Goal: Find specific page/section: Find specific page/section

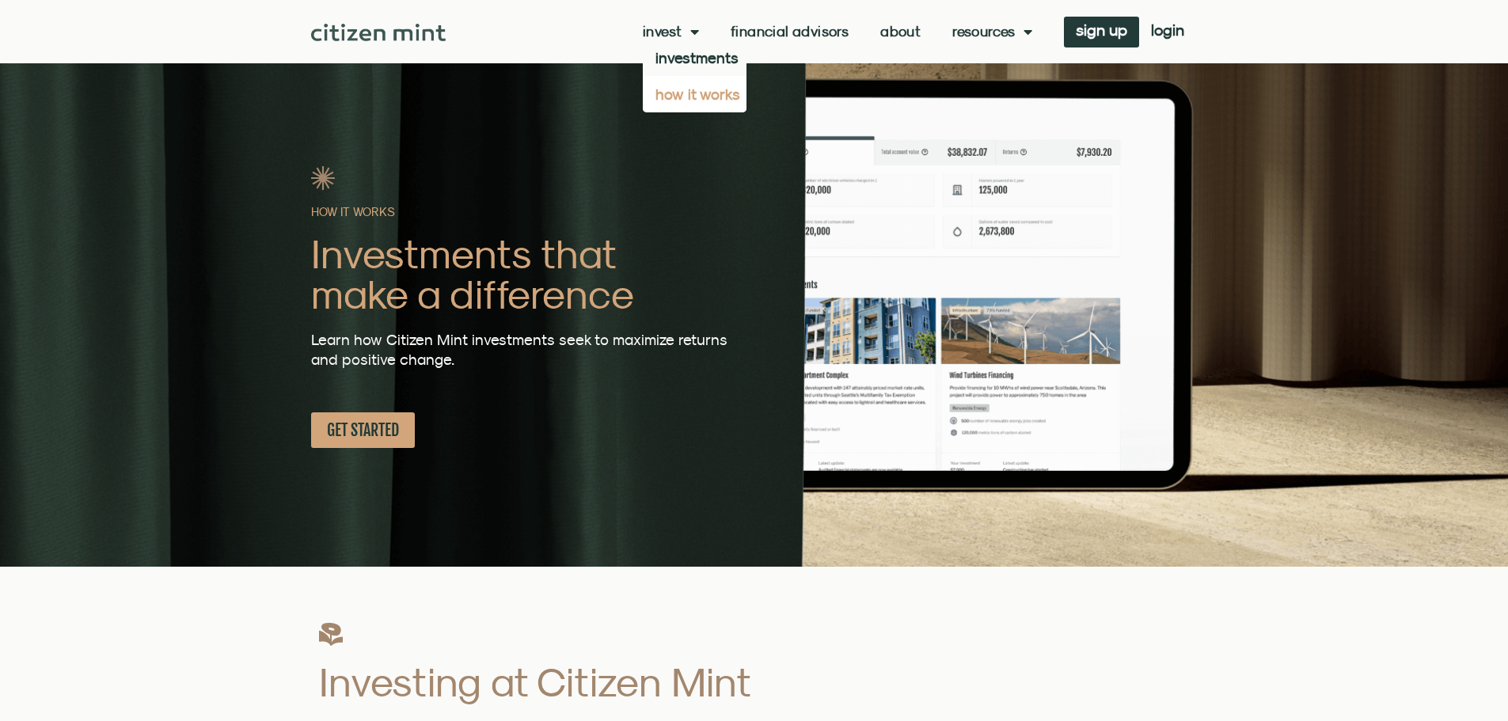
click at [761, 30] on link "Financial Advisors" at bounding box center [789, 32] width 118 height 16
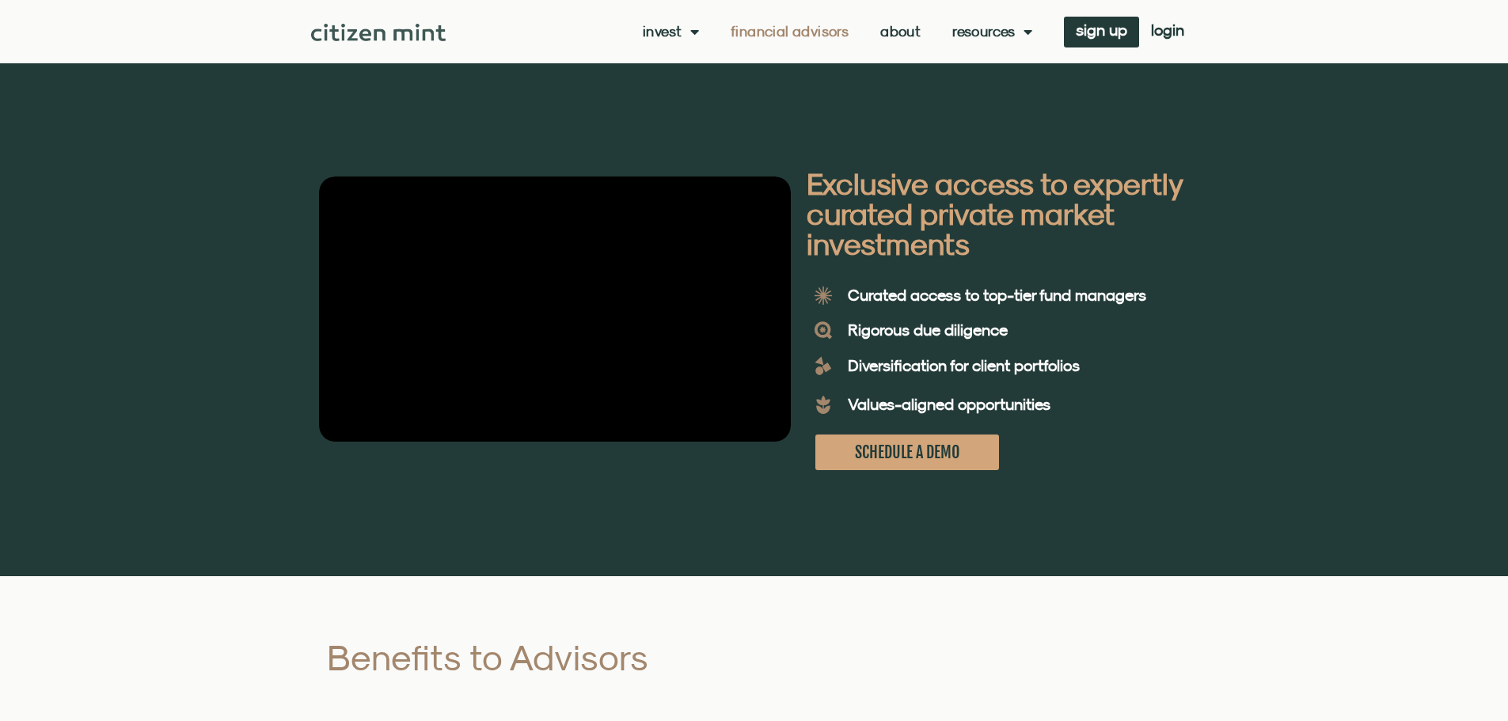
click at [897, 25] on link "About" at bounding box center [900, 32] width 40 height 16
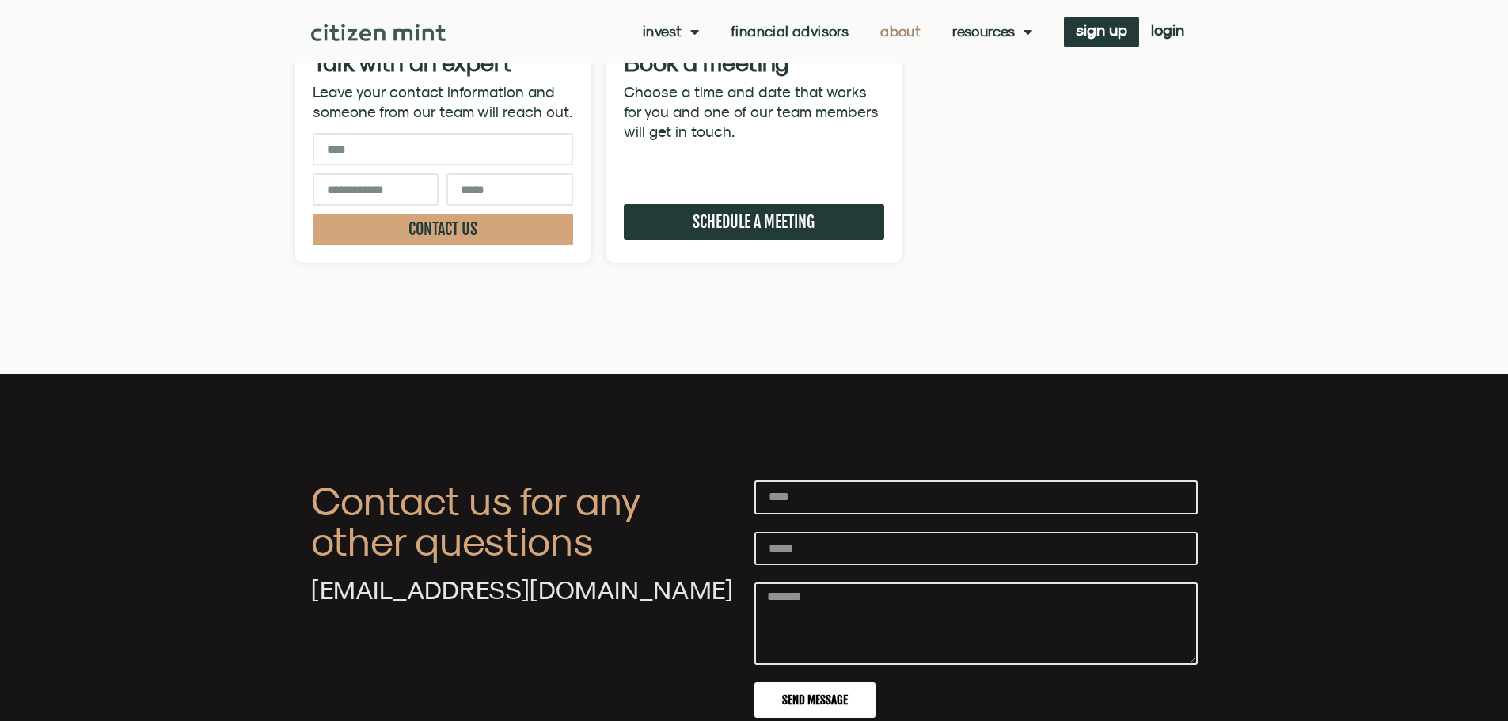
scroll to position [5144, 0]
